Goal: Register for event/course

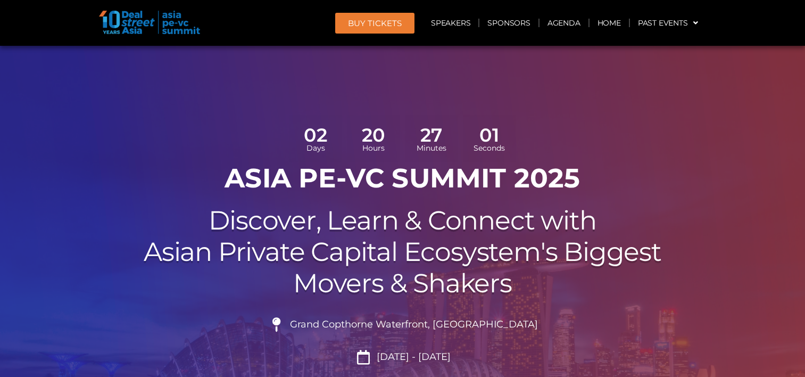
scroll to position [6030, 0]
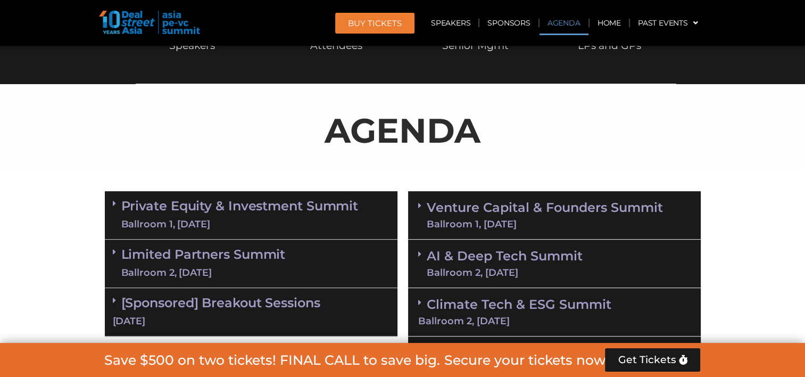
scroll to position [639, 0]
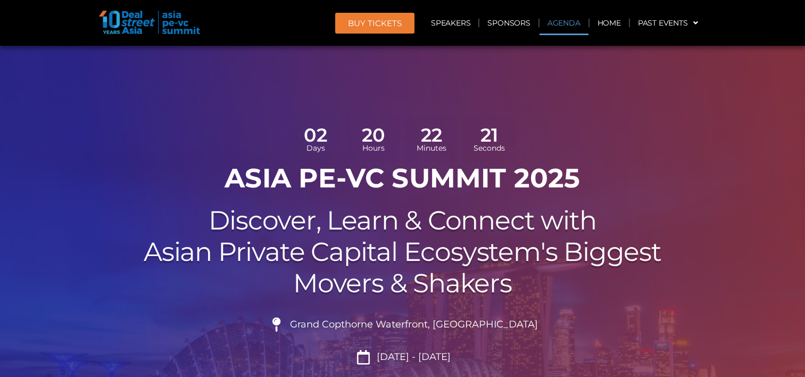
scroll to position [658, 0]
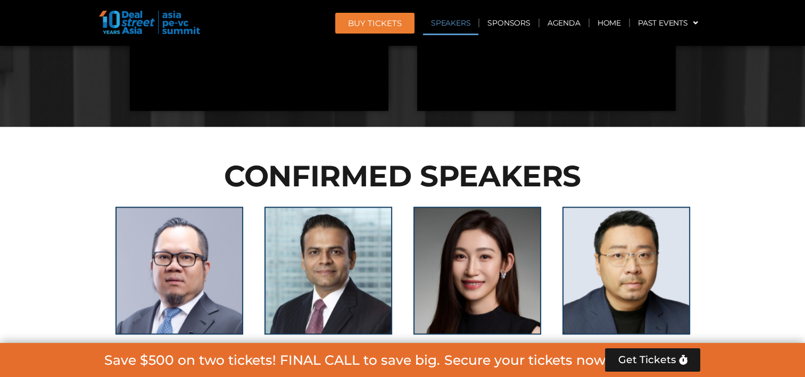
scroll to position [1146, 0]
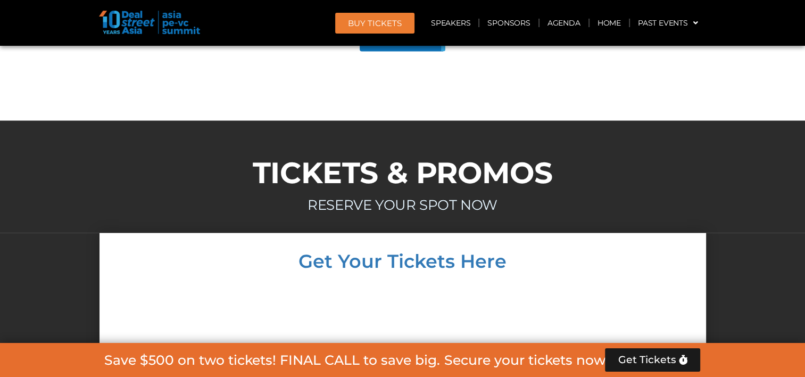
scroll to position [6030, 0]
